Goal: Communication & Community: Answer question/provide support

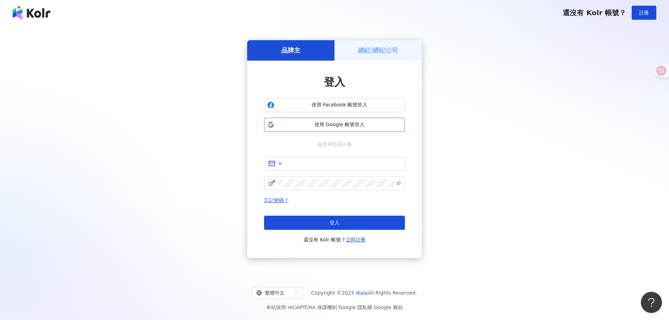
click at [347, 128] on span "使用 Google 帳號登入" at bounding box center [339, 124] width 125 height 7
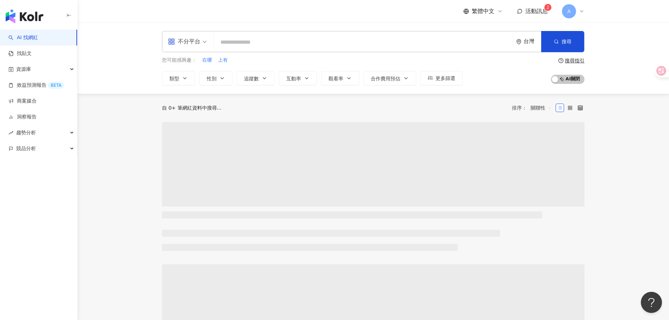
click at [530, 15] on div "繁體中文 活動訊息 2 A" at bounding box center [523, 11] width 121 height 14
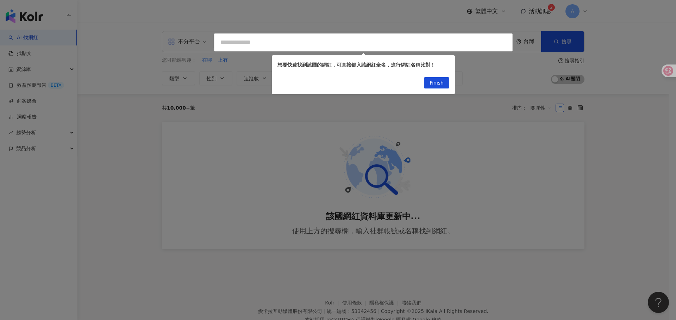
drag, startPoint x: 626, startPoint y: 28, endPoint x: 608, endPoint y: 33, distance: 18.8
click at [625, 29] on div at bounding box center [338, 160] width 676 height 320
click at [442, 84] on span "Finish" at bounding box center [436, 82] width 14 height 11
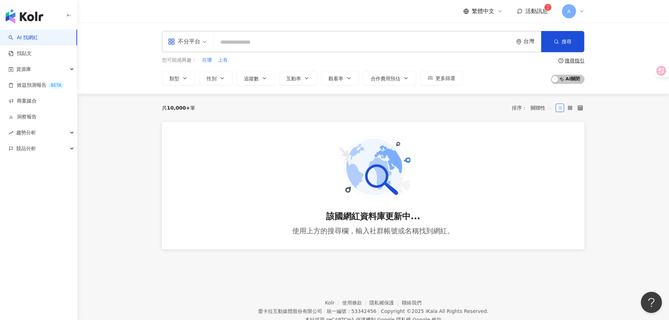
click at [542, 10] on span "活動訊息" at bounding box center [536, 11] width 23 height 7
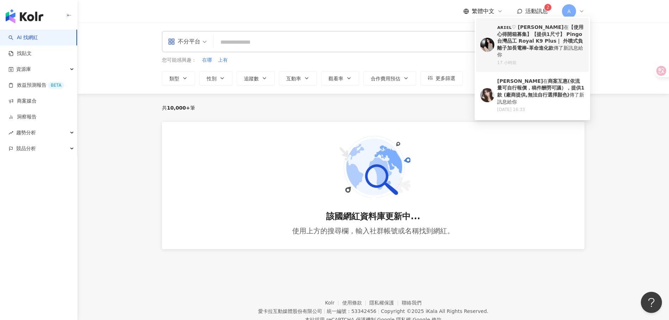
click at [538, 38] on b "【使用心得開箱募集】【提供1尺寸】 Pingo 台灣品工 Royal K9 Plus｜ 外噴式負離子加長電棒-革命進化款" at bounding box center [540, 37] width 86 height 26
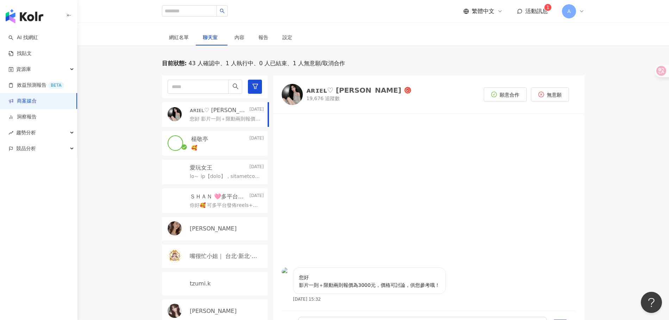
scroll to position [122, 0]
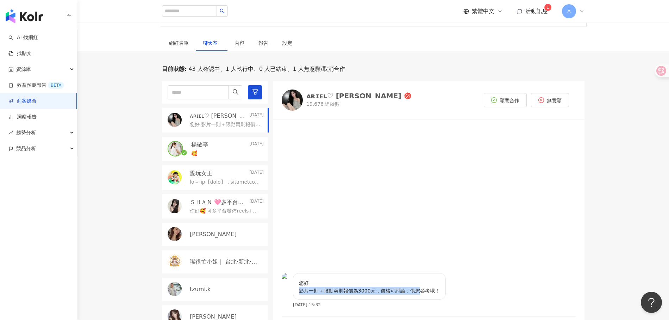
drag, startPoint x: 299, startPoint y: 280, endPoint x: 436, endPoint y: 282, distance: 137.3
click at [433, 281] on p "您好 影片一則＋限動兩則報價為3000元，價格可討論，供您參考哦！" at bounding box center [369, 286] width 141 height 15
click at [494, 282] on div "您好 影片一則＋限動兩則報價為3000元，價格可討論，供您參考哦！ 2025/9/30 15:32" at bounding box center [428, 292] width 311 height 39
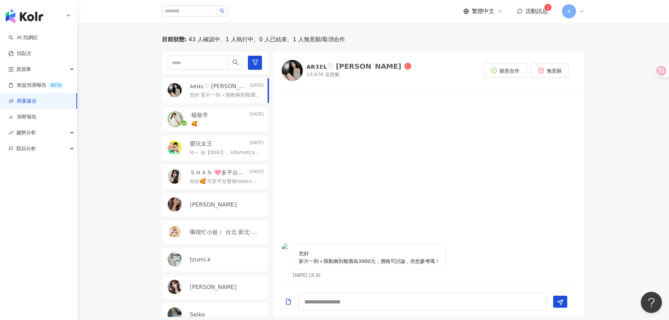
scroll to position [146, 0]
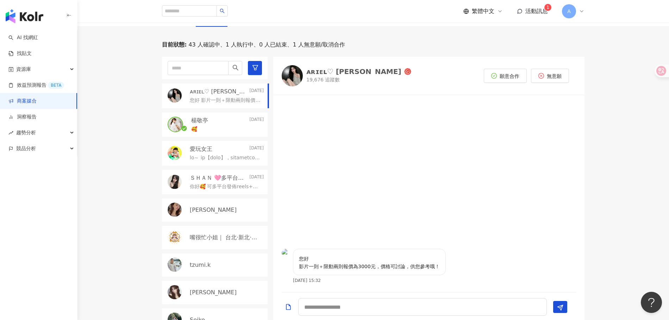
click at [310, 68] on div "ᴀʀɪᴇʟ♡ 梁梁" at bounding box center [353, 71] width 95 height 7
click at [232, 112] on div "楊敬亭 2025/9/22 🥰" at bounding box center [215, 124] width 106 height 25
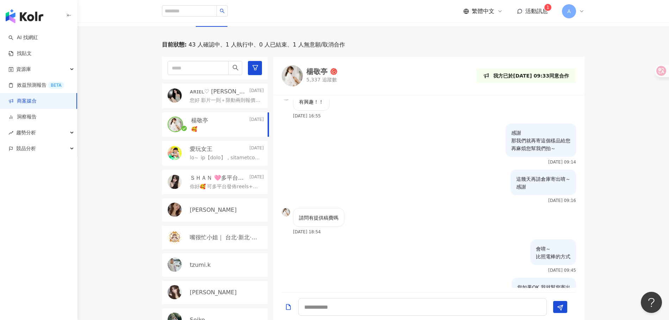
scroll to position [874, 0]
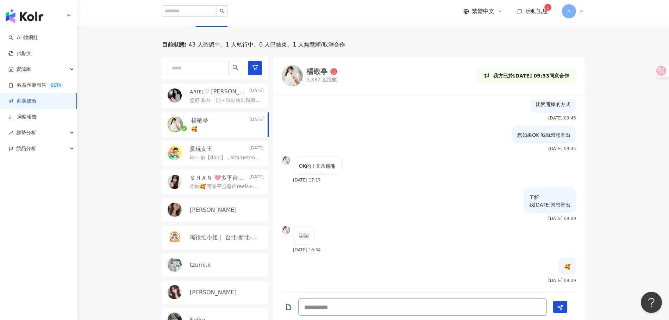
click at [324, 298] on textarea at bounding box center [422, 307] width 248 height 18
type textarea "*"
type textarea "**********"
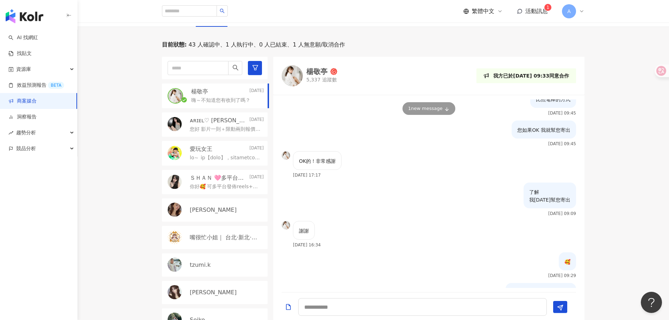
drag, startPoint x: 535, startPoint y: 5, endPoint x: 535, endPoint y: 11, distance: 6.3
click at [535, 6] on div "繁體中文 活動訊息 1 A" at bounding box center [523, 11] width 121 height 14
click at [535, 11] on span "活動訊息" at bounding box center [536, 11] width 23 height 7
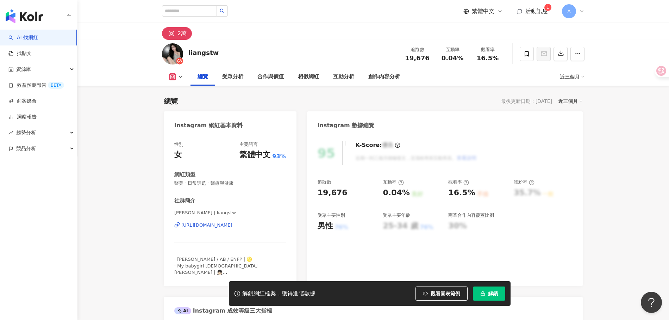
scroll to position [54, 0]
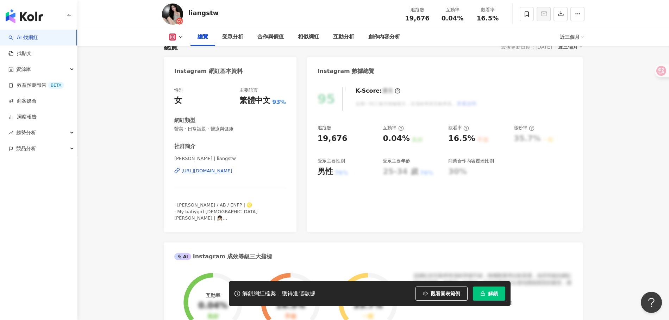
drag, startPoint x: 493, startPoint y: 291, endPoint x: 552, endPoint y: 318, distance: 64.3
click at [493, 291] on span "解鎖" at bounding box center [493, 293] width 10 height 6
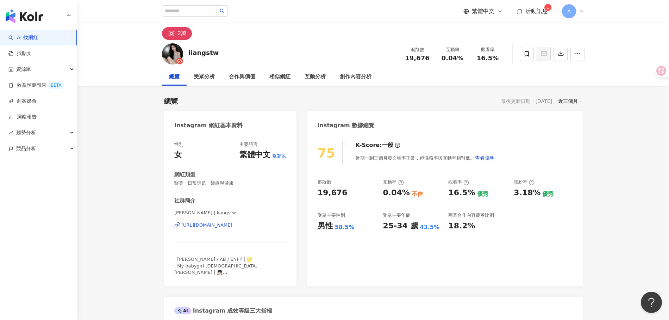
click at [217, 224] on div "https://www.instagram.com/liangstw/" at bounding box center [206, 225] width 51 height 6
click at [523, 12] on div "活動訊息 1" at bounding box center [532, 11] width 31 height 8
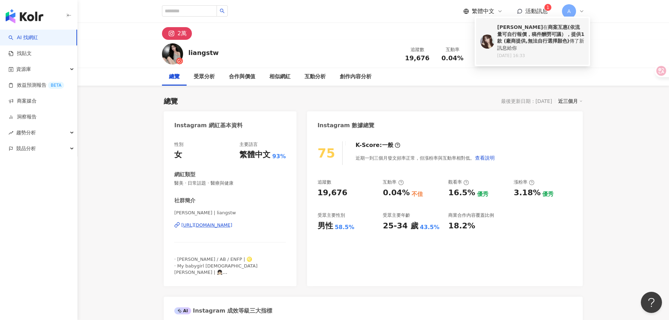
click at [542, 45] on div "Chieh Hsiang 在 商案互惠(依流量可自行報價，稿件酬勞可議），提供1款 (廠商提供,無法自行選擇顏色) 傳了新訊息給你" at bounding box center [540, 37] width 87 height 27
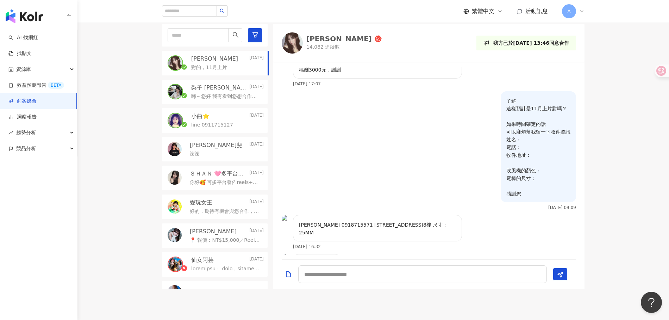
scroll to position [237, 0]
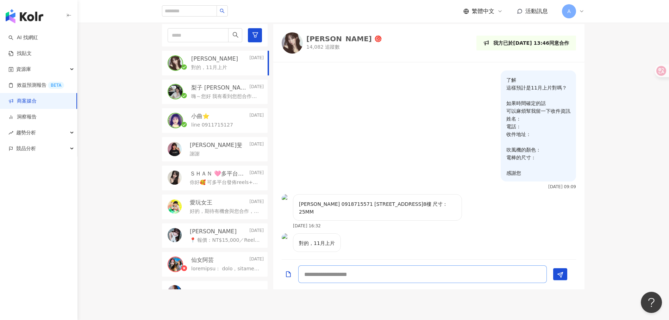
click at [345, 273] on textarea at bounding box center [422, 274] width 248 height 18
click at [396, 270] on textarea at bounding box center [422, 274] width 248 height 18
type textarea "*"
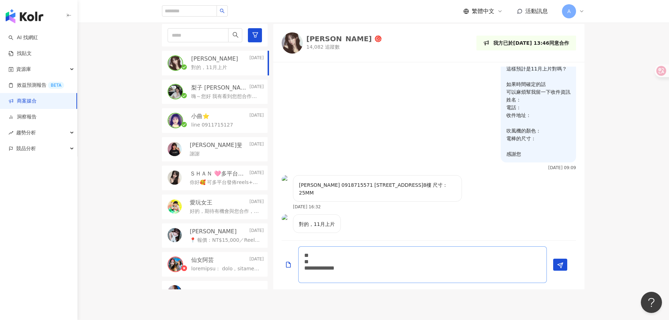
scroll to position [0, 0]
type textarea "**********"
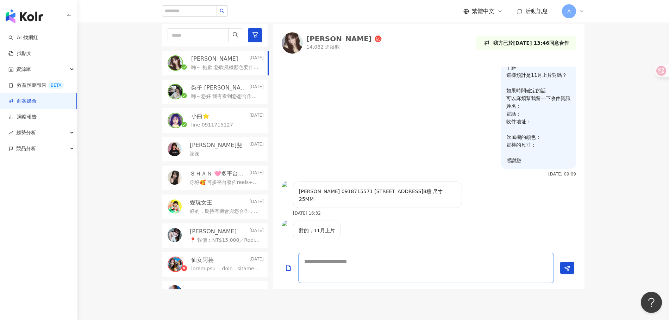
scroll to position [283, 0]
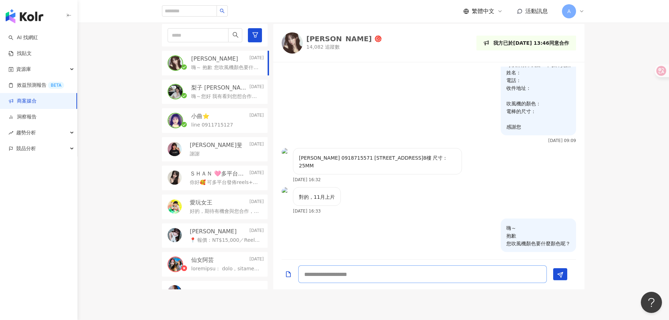
click at [387, 274] on textarea at bounding box center [422, 274] width 248 height 18
paste textarea "**********"
type textarea "**********"
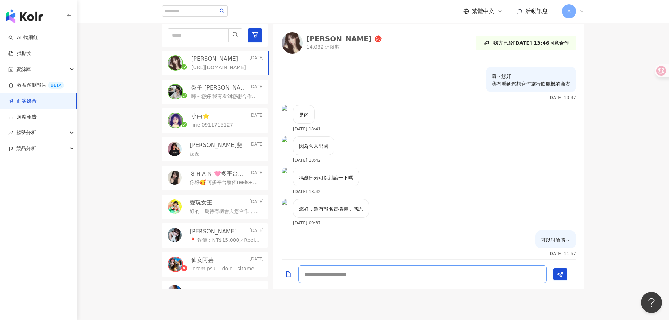
scroll to position [107, 0]
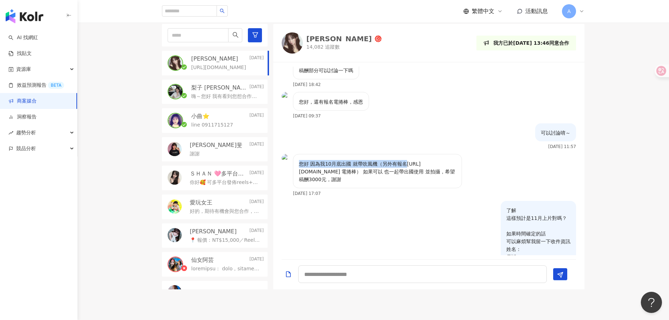
drag, startPoint x: 294, startPoint y: 162, endPoint x: 487, endPoint y: 178, distance: 193.5
click at [455, 164] on div "您好 因為我10月底出國 就帶吹風機（另外有報名https://shop.pingo.com.tw/SalePage/Index/6494610 電捲棒） 如…" at bounding box center [377, 171] width 169 height 34
click at [485, 176] on div "您好 因為我10月底出國 就帶吹風機（另外有報名https://shop.pingo.com.tw/SalePage/Index/6494610 電捲棒） 如…" at bounding box center [434, 175] width 283 height 42
click at [393, 215] on div "了解 這樣預計是11月上片對嗎？ 如果時間確定的話 可以麻煩幫我留一下收件資訊 姓名： 電話： 收件地址： 吹風機的顏色： 電棒的尺寸： 感謝您 2025/9…" at bounding box center [428, 263] width 311 height 124
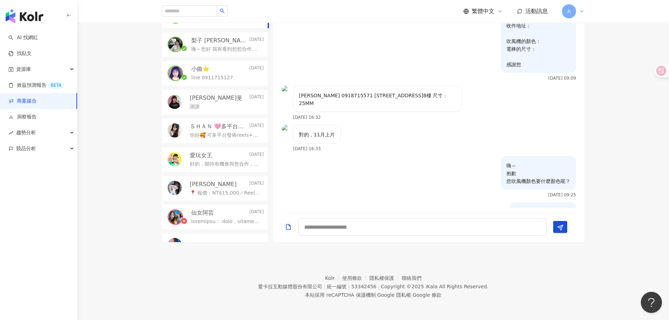
scroll to position [297, 0]
drag, startPoint x: 328, startPoint y: 95, endPoint x: 466, endPoint y: 97, distance: 138.3
click at [466, 97] on div "向世潔 0918715571 桃園市蘆竹區忠孝西路182巷10號8樓 尺寸：25MM 2025/9/26 16:32" at bounding box center [428, 106] width 311 height 39
copy p "向世潔 0918715571 桃園市蘆竹區忠孝西路182巷10號8樓 尺寸：25MM"
click at [404, 72] on div "了解 這樣預計是11月上片對嗎？ 如果時間確定的話 可以麻煩幫我留一下收件資訊 姓名： 電話： 收件地址： 吹風機的顏色： 電棒的尺寸： 感謝您 2025/9…" at bounding box center [428, 25] width 311 height 124
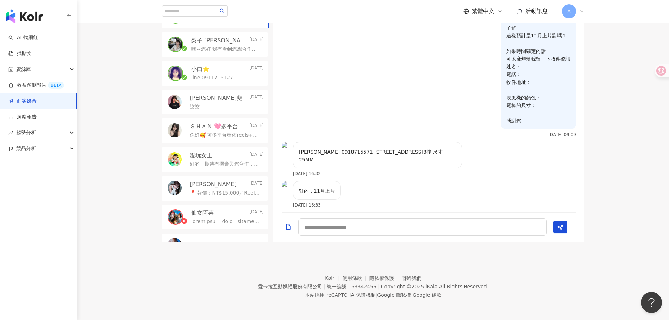
scroll to position [244, 0]
drag, startPoint x: 305, startPoint y: 146, endPoint x: 422, endPoint y: 150, distance: 116.5
click at [422, 150] on div "向世潔 0918715571 桃園市蘆竹區忠孝西路182巷10號8樓 尺寸：25MM" at bounding box center [377, 153] width 169 height 26
copy p "向世潔 0918715571 桃園市蘆竹區忠孝西路182巷10號8樓"
click at [442, 132] on div "了解 這樣預計是11月上片對嗎？ 如果時間確定的話 可以麻煩幫我留一下收件資訊 姓名： 電話： 收件地址： 吹風機的顏色： 電棒的尺寸： 感謝您 2025/9…" at bounding box center [428, 78] width 311 height 124
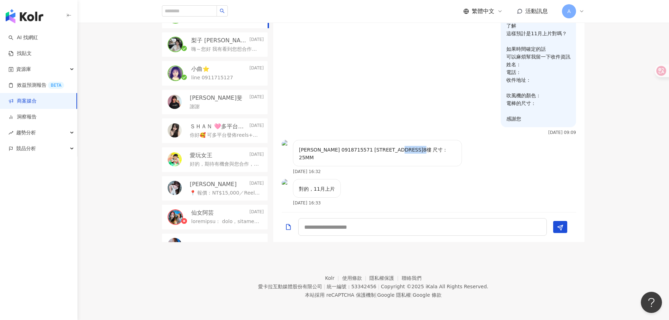
drag, startPoint x: 424, startPoint y: 146, endPoint x: 455, endPoint y: 148, distance: 31.0
click at [455, 148] on div "向世潔 0918715571 桃園市蘆竹區忠孝西路182巷10號8樓 尺寸：25MM" at bounding box center [377, 153] width 169 height 26
copy p "尺寸：25MM"
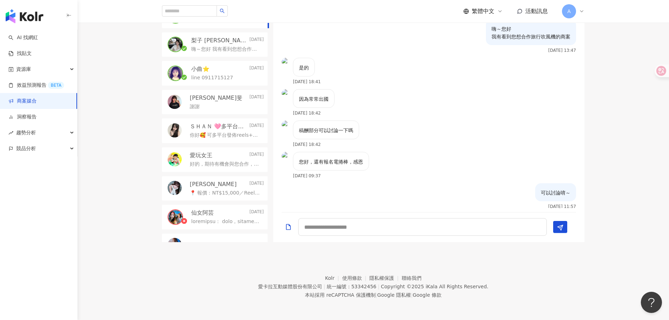
click at [423, 113] on div "因為常常出國 2025/9/24 18:42" at bounding box center [428, 104] width 311 height 31
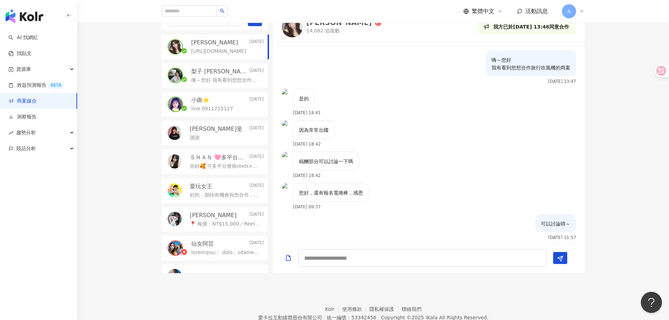
click at [619, 149] on div "目前狀態 : 43 人確認中、3 人執行中、0 人已結束、6 人無意願/取消合作 Chieh Hsiang Today https://shop.pingo.…" at bounding box center [372, 132] width 591 height 281
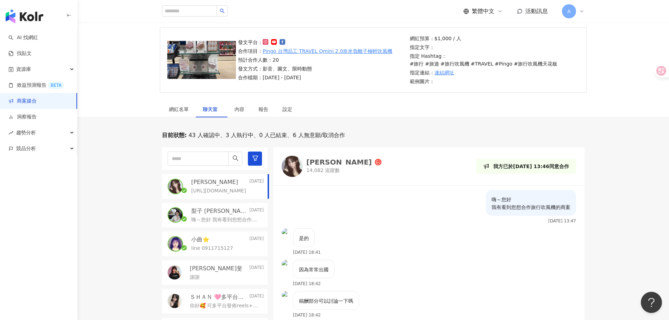
scroll to position [53, 0]
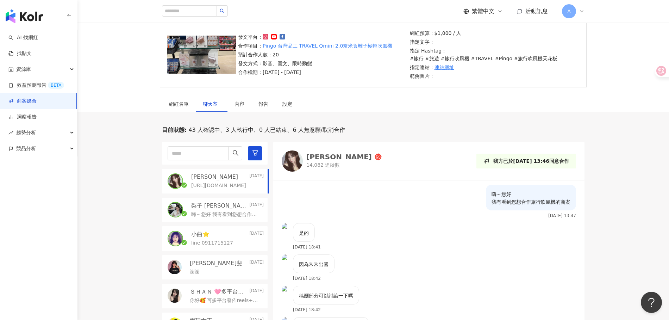
click at [326, 157] on div "[PERSON_NAME]" at bounding box center [338, 156] width 65 height 7
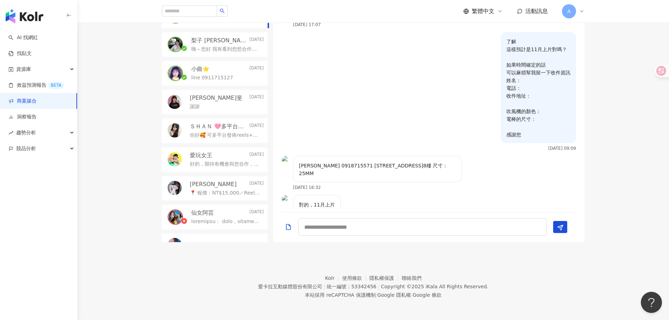
scroll to position [314, 0]
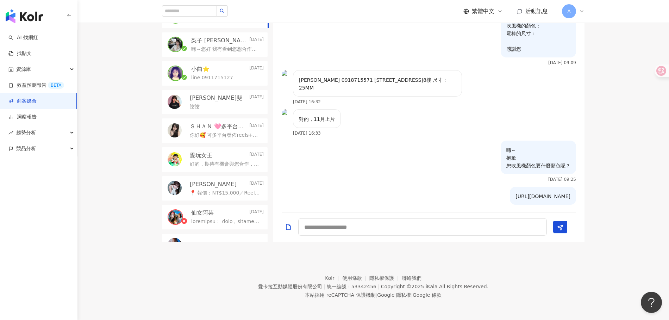
click at [364, 140] on div "嗨～ 抱歉 您吹風機顏色要什麼顏色呢？ 2025/10/1 09:25" at bounding box center [428, 163] width 311 height 46
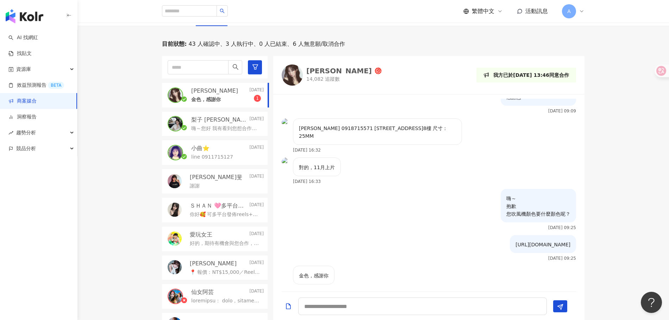
scroll to position [139, 0]
click at [345, 305] on textarea at bounding box center [422, 307] width 248 height 18
type textarea "*"
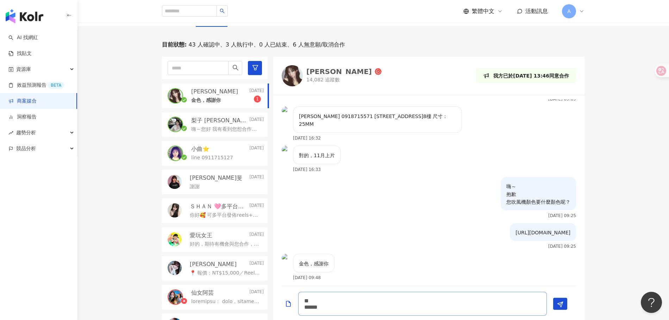
scroll to position [351, 0]
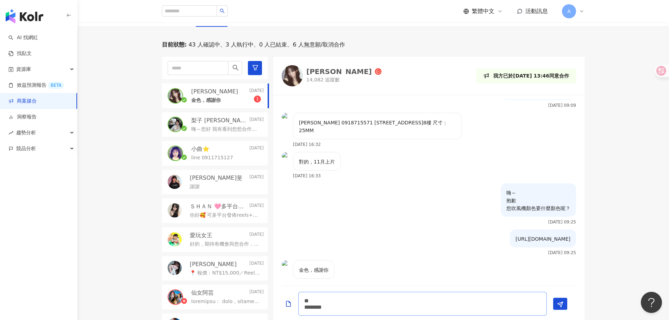
type textarea "** ******"
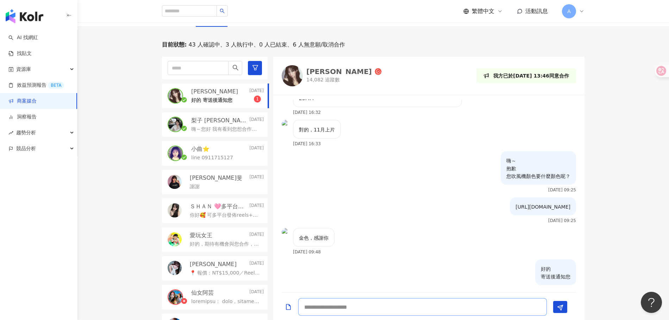
type textarea "*"
drag, startPoint x: 334, startPoint y: 193, endPoint x: 361, endPoint y: 190, distance: 27.2
click at [334, 197] on div "https://shop.pingo.com.tw/SalePage/Index/10237144 2025/10/1 09:25" at bounding box center [428, 212] width 311 height 31
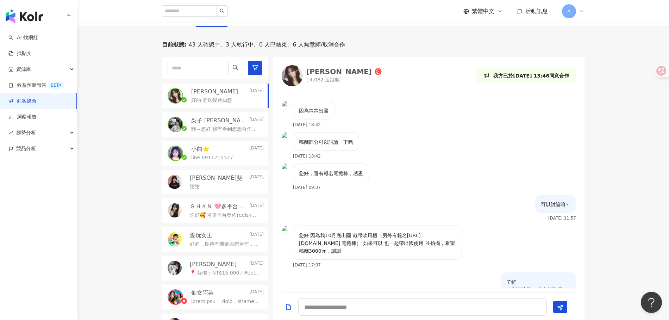
scroll to position [0, 0]
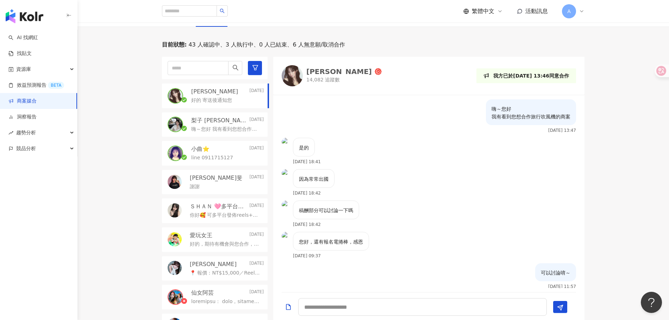
click at [382, 198] on div "因為常常出國 2025/9/24 18:42" at bounding box center [428, 184] width 311 height 31
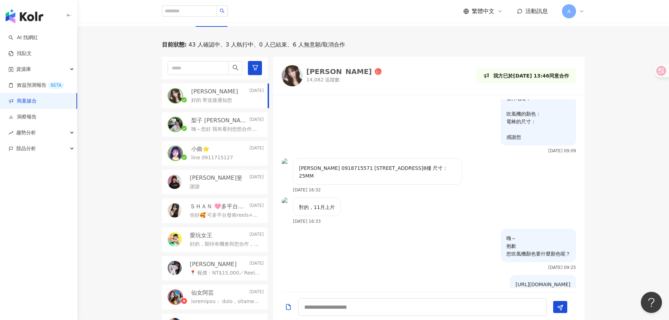
scroll to position [324, 0]
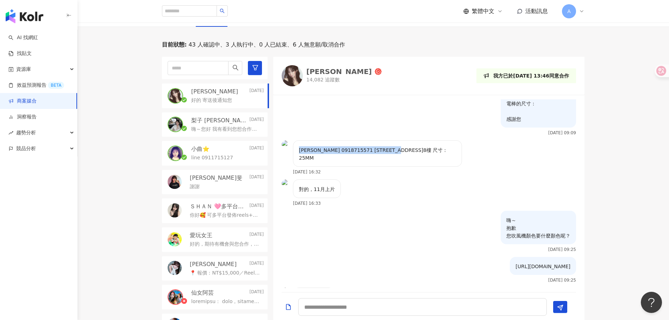
drag, startPoint x: 300, startPoint y: 149, endPoint x: 422, endPoint y: 149, distance: 121.4
click at [422, 149] on p "向世潔 0918715571 桃園市蘆竹區忠孝西路182巷10號8樓 尺寸：25MM" at bounding box center [377, 153] width 157 height 15
copy p "向世潔 0918715571 桃園市蘆竹區忠孝西路182巷10號8樓"
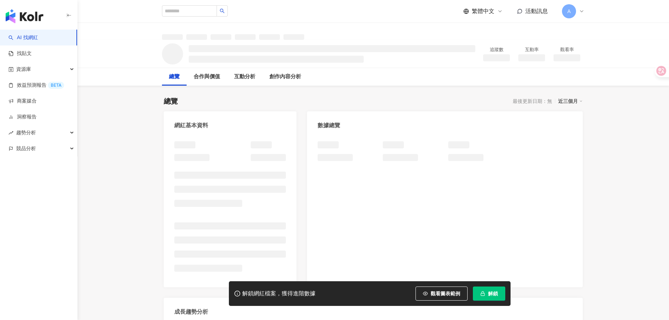
click at [496, 291] on span "解鎖" at bounding box center [493, 293] width 10 height 6
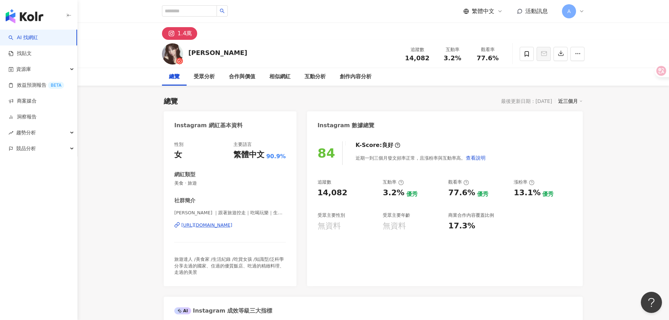
click at [535, 14] on span "活動訊息" at bounding box center [536, 11] width 23 height 7
